Goal: Task Accomplishment & Management: Manage account settings

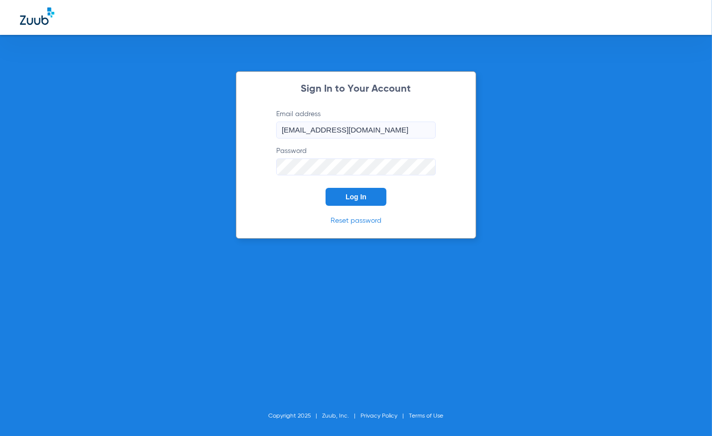
click at [369, 194] on button "Log In" at bounding box center [356, 197] width 61 height 18
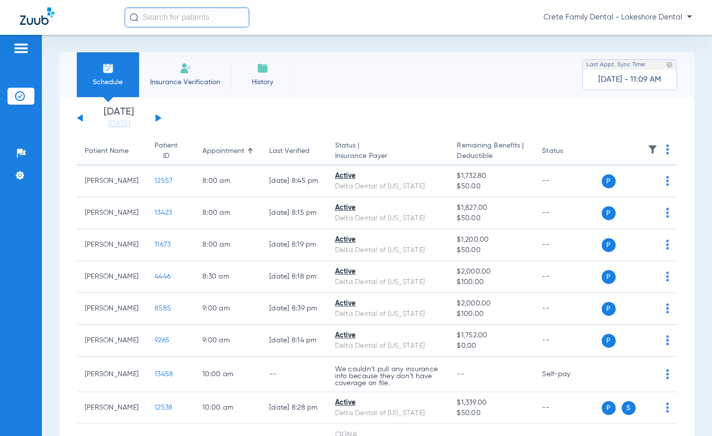
click at [326, 107] on app-single-date-navigator "[DATE] [DATE] [DATE] [DATE] [DATE] [DATE] [DATE] [DATE] [DATE] [DATE] [DATE] [D…" at bounding box center [377, 118] width 601 height 22
click at [158, 115] on div "[DATE] [DATE] [DATE] [DATE] [DATE] [DATE] [DATE] [DATE] [DATE] [DATE] [DATE] [D…" at bounding box center [119, 118] width 85 height 22
click at [157, 120] on button at bounding box center [159, 117] width 6 height 7
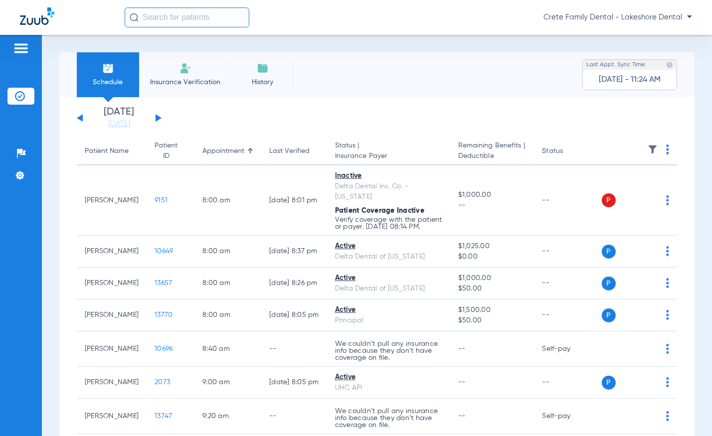
click at [646, 5] on div "Crete Family Dental - Lakeshore Dental" at bounding box center [356, 17] width 712 height 35
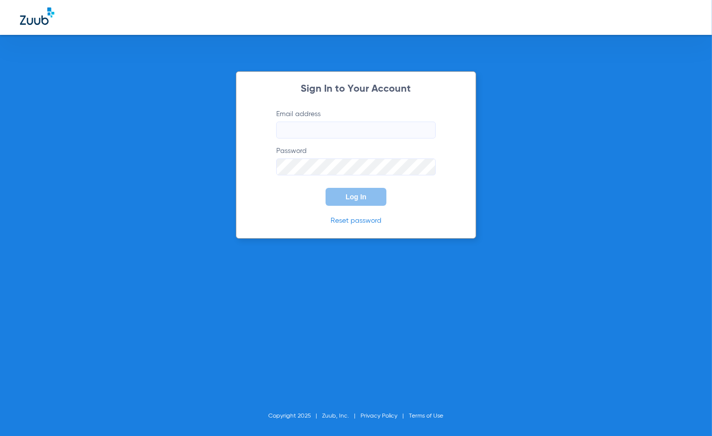
type input "[EMAIL_ADDRESS][DOMAIN_NAME]"
click at [345, 196] on button "Log In" at bounding box center [356, 197] width 61 height 18
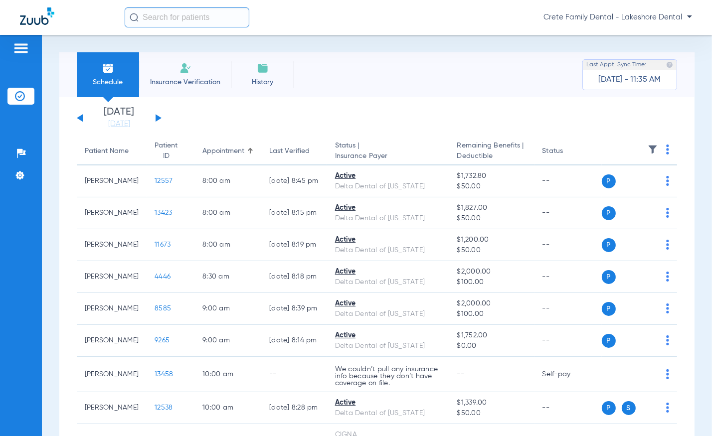
click at [155, 116] on div "[DATE] [DATE] [DATE] [DATE] [DATE] [DATE] [DATE] [DATE] [DATE] [DATE] [DATE] [D…" at bounding box center [119, 118] width 85 height 22
click at [158, 120] on div "[DATE] [DATE] [DATE] [DATE] [DATE] [DATE] [DATE] [DATE] [DATE] [DATE] [DATE] [D…" at bounding box center [119, 118] width 85 height 22
click at [156, 119] on button at bounding box center [159, 117] width 6 height 7
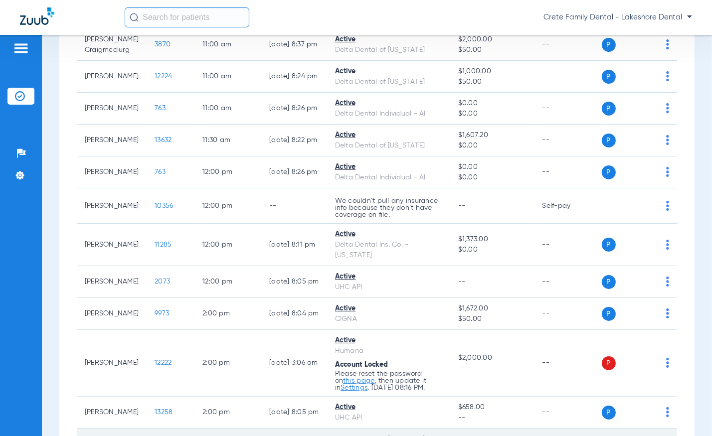
scroll to position [862, 0]
